Goal: Navigation & Orientation: Find specific page/section

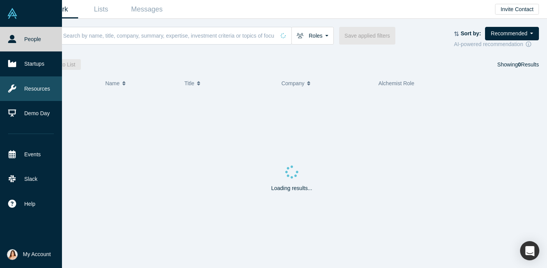
click at [28, 88] on link "Resources" at bounding box center [31, 89] width 62 height 25
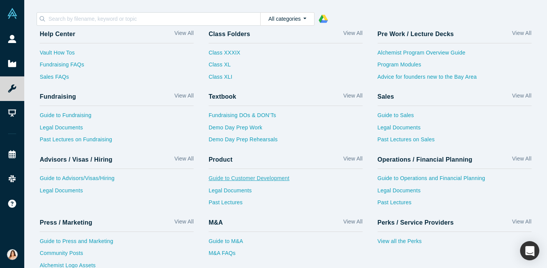
scroll to position [30, 0]
